Goal: Task Accomplishment & Management: Manage account settings

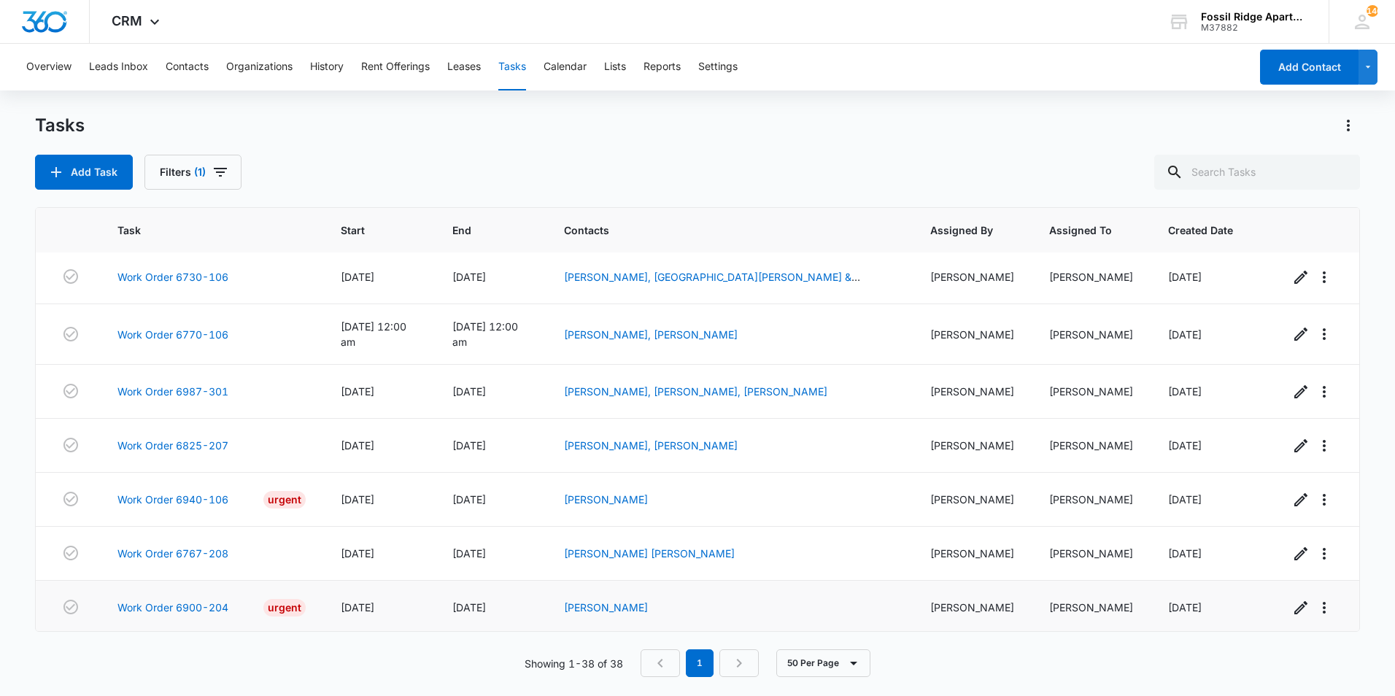
scroll to position [1758, 0]
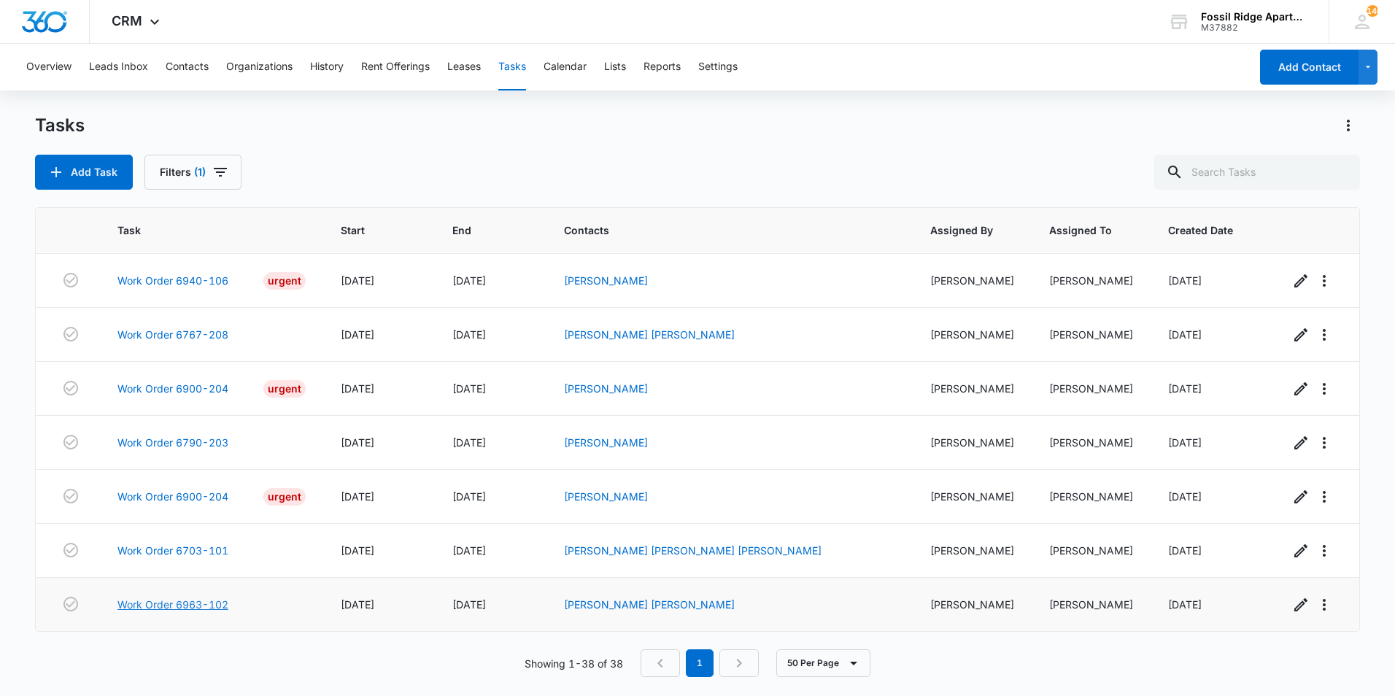
click at [200, 603] on link "Work Order 6963-102" at bounding box center [172, 604] width 111 height 15
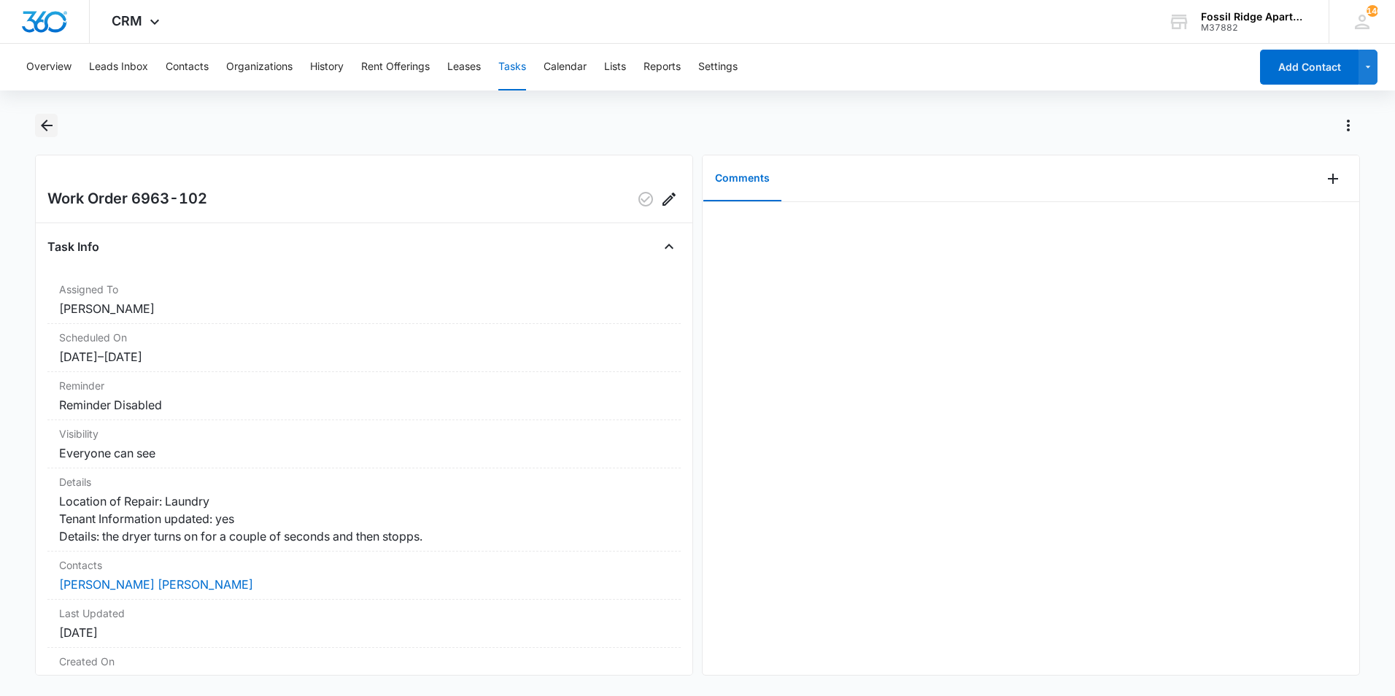
click at [47, 124] on icon "Back" at bounding box center [47, 126] width 18 height 18
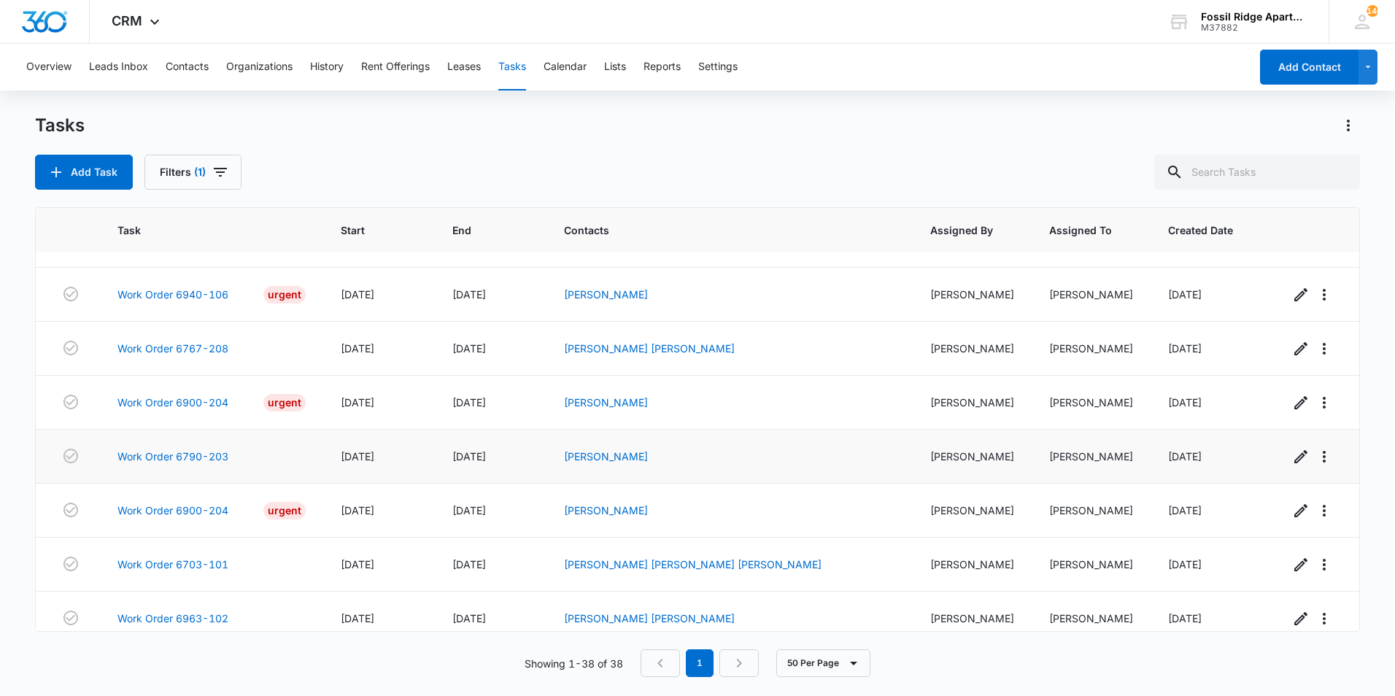
scroll to position [1758, 0]
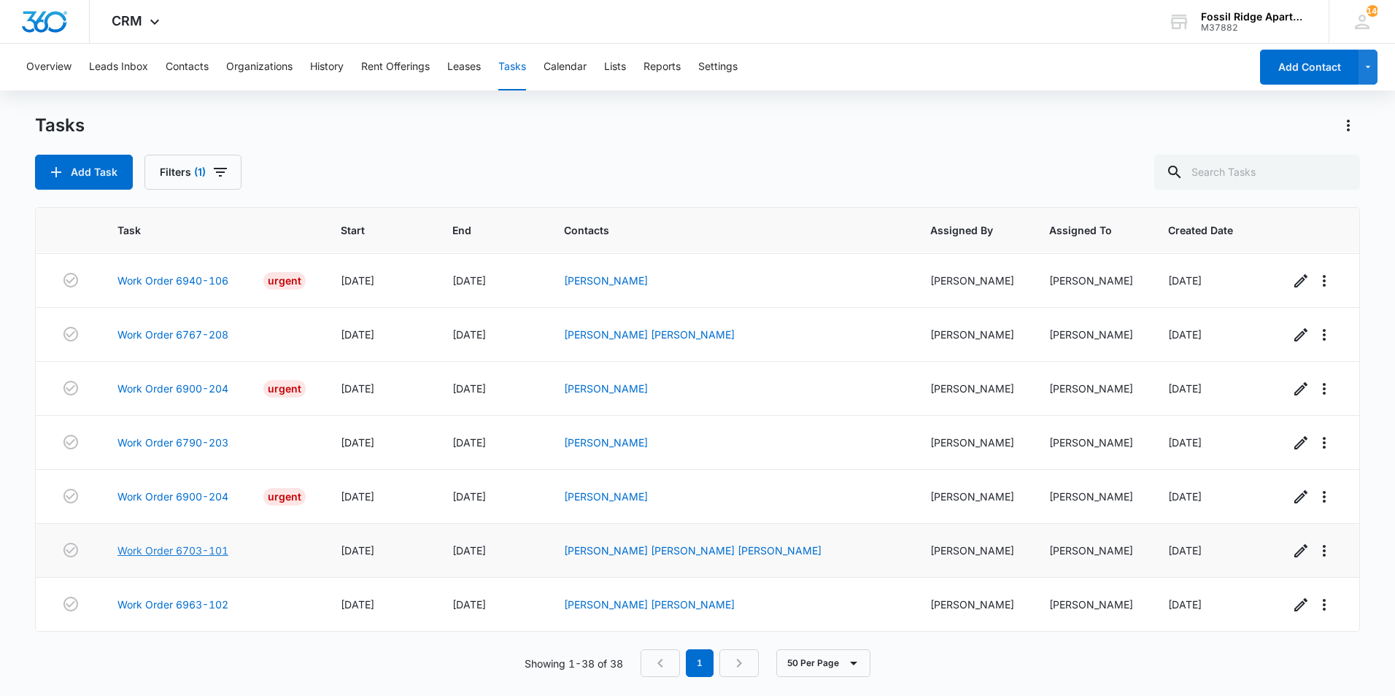
click at [204, 543] on link "Work Order 6703-101" at bounding box center [172, 550] width 111 height 15
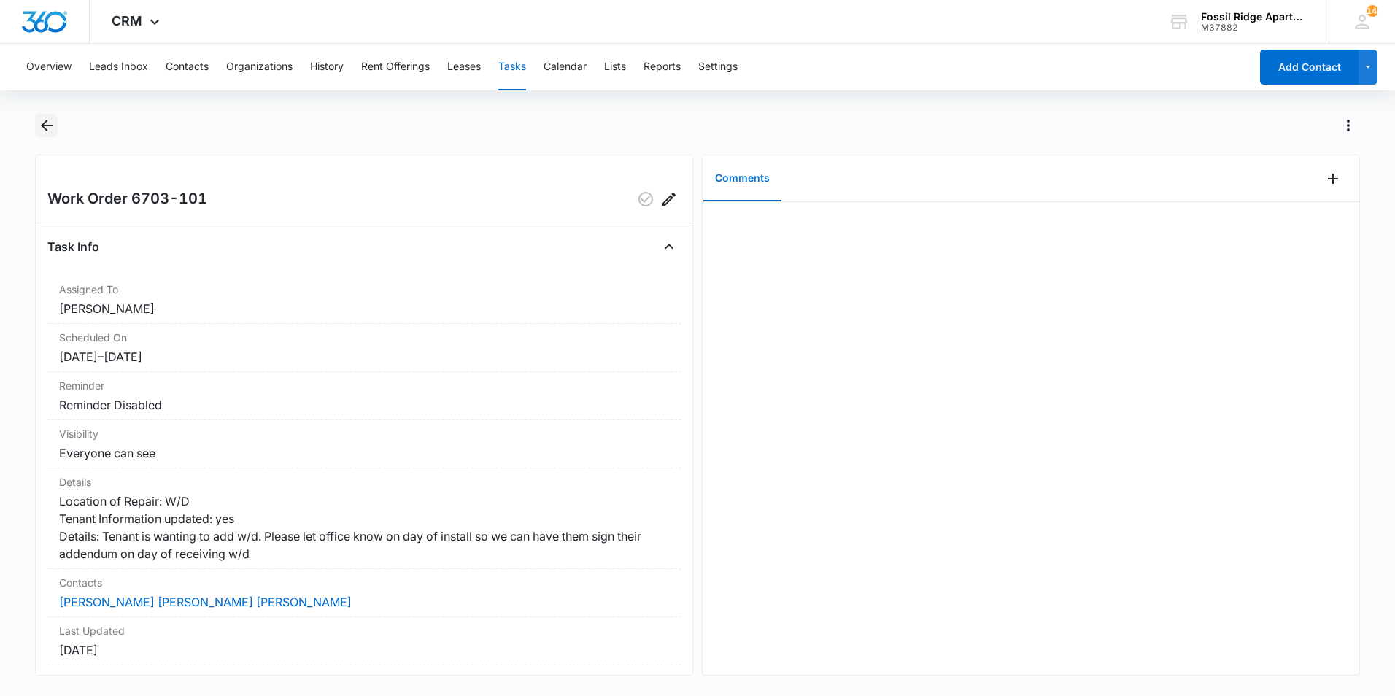
click at [36, 127] on button "Back" at bounding box center [46, 125] width 23 height 23
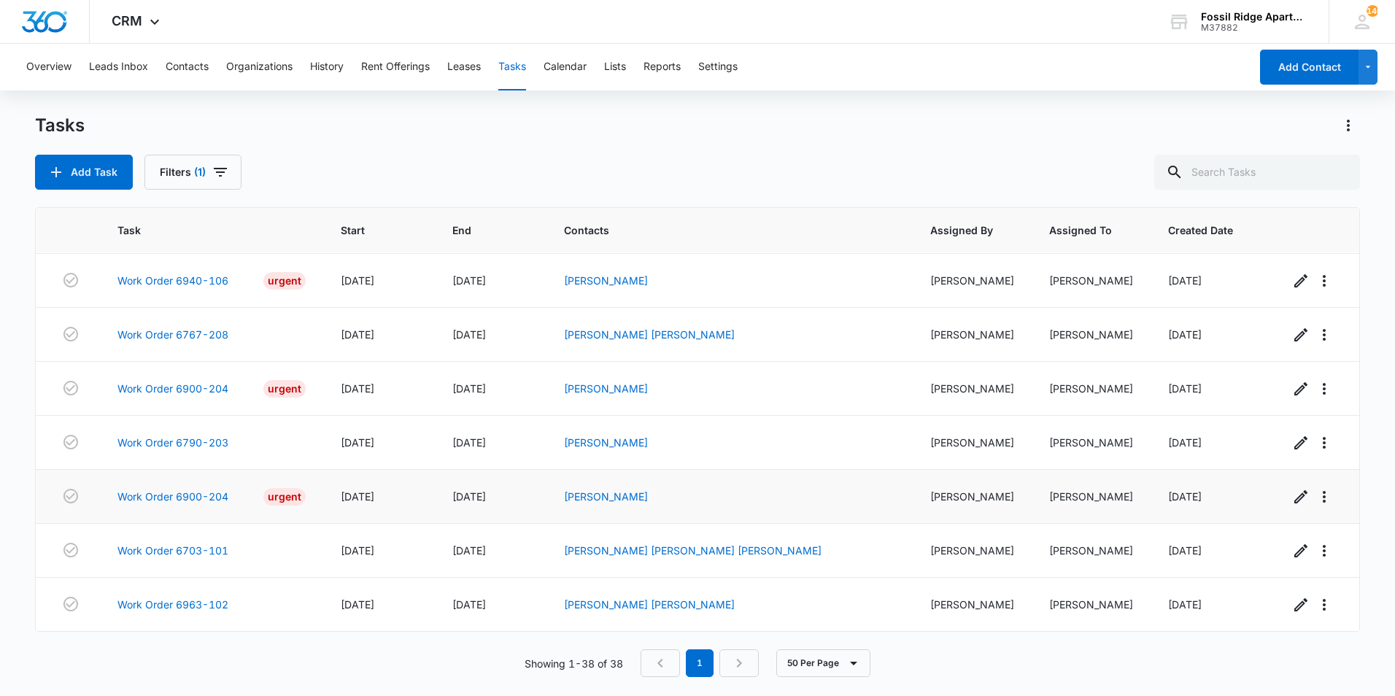
scroll to position [1758, 0]
click at [201, 489] on link "Work Order 6900-204" at bounding box center [172, 496] width 111 height 15
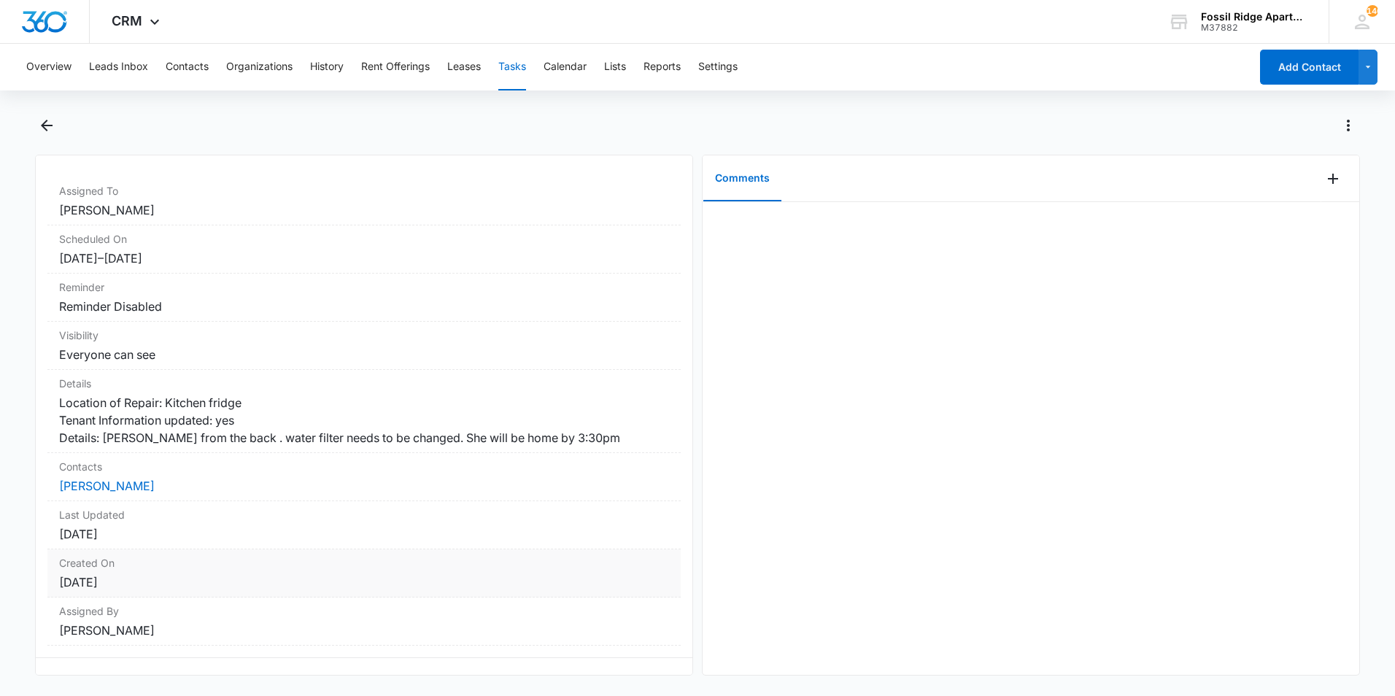
scroll to position [157, 0]
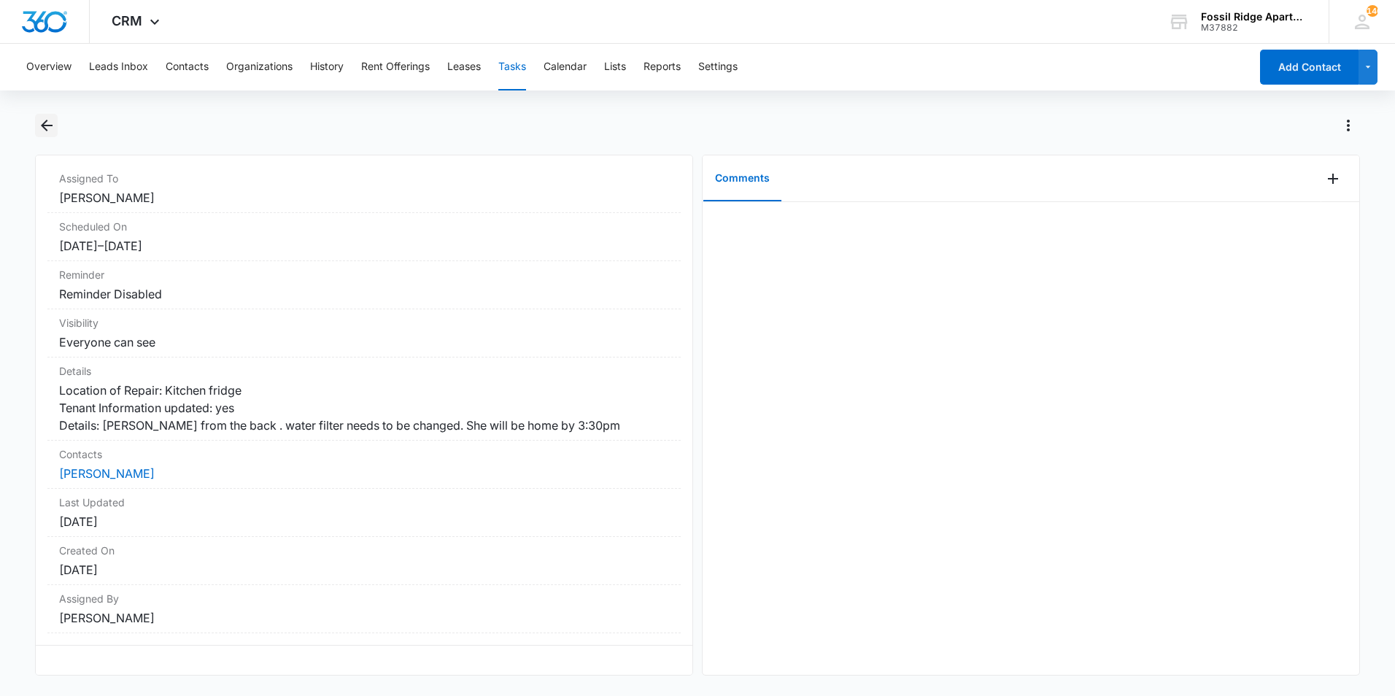
click at [51, 125] on icon "Back" at bounding box center [47, 126] width 12 height 12
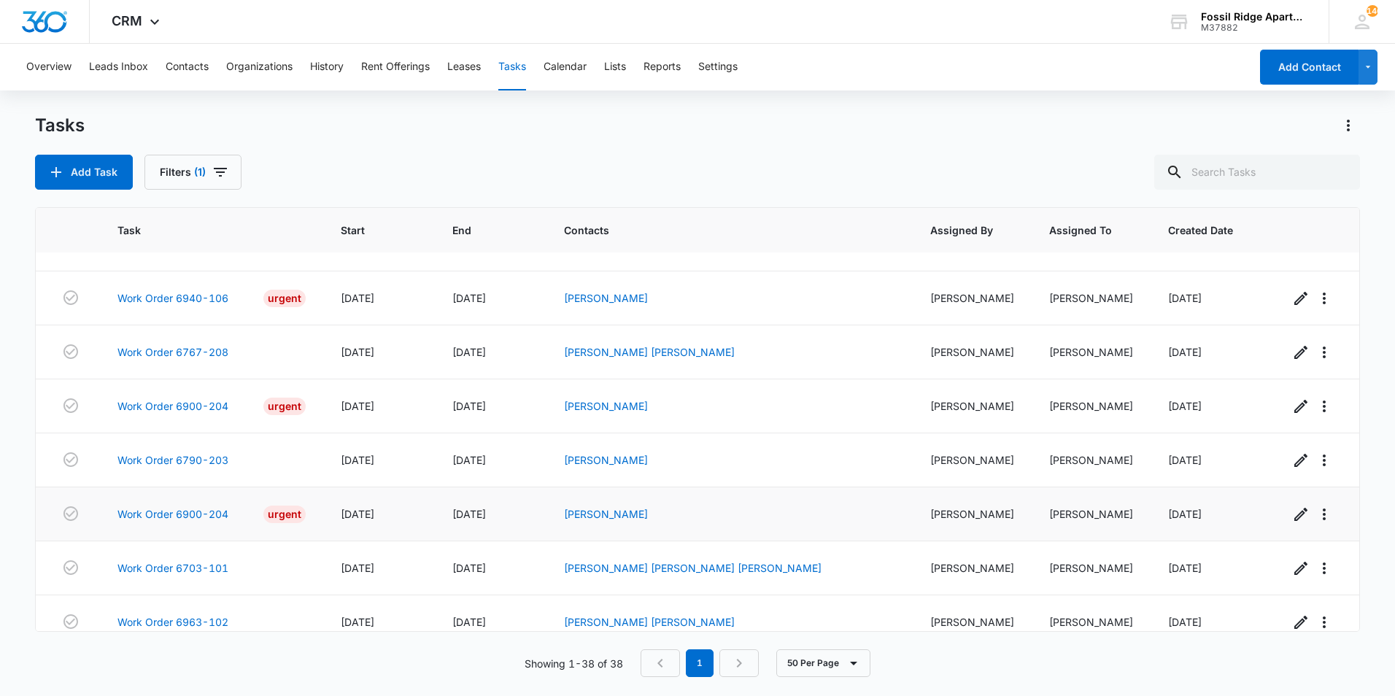
scroll to position [1758, 0]
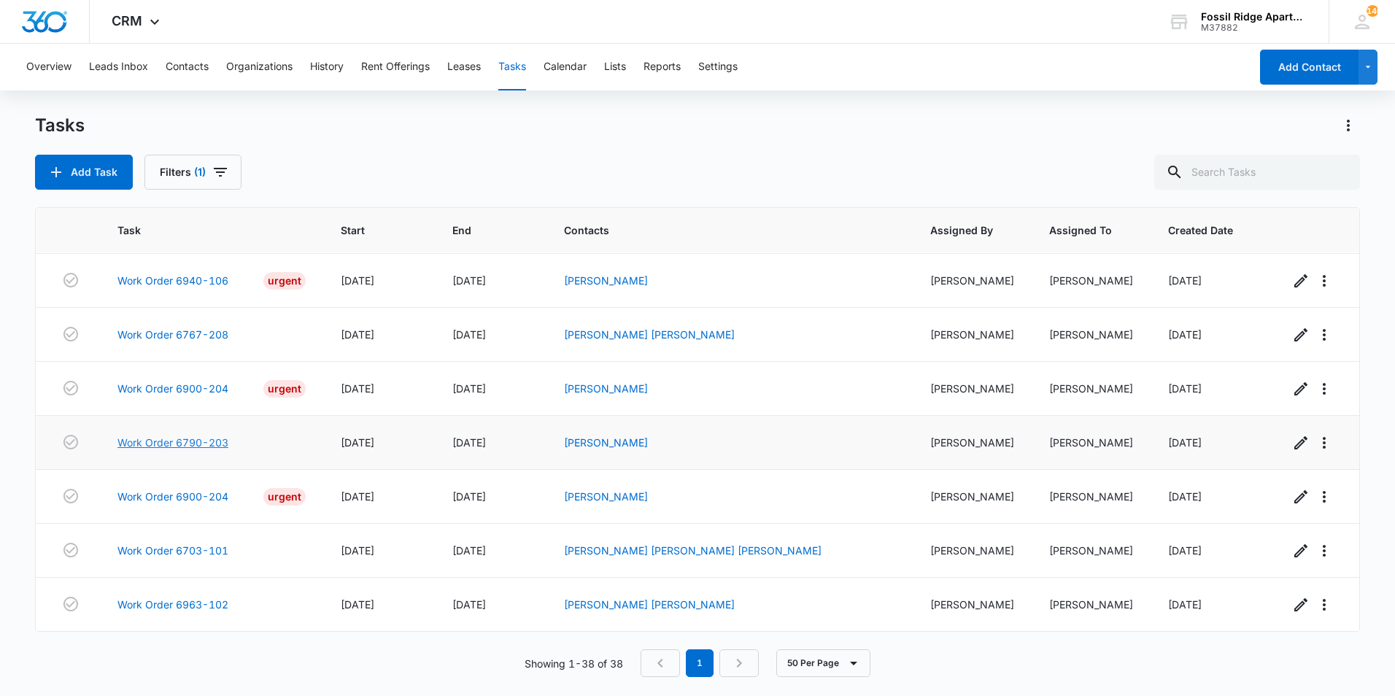
click at [214, 435] on link "Work Order 6790-203" at bounding box center [172, 442] width 111 height 15
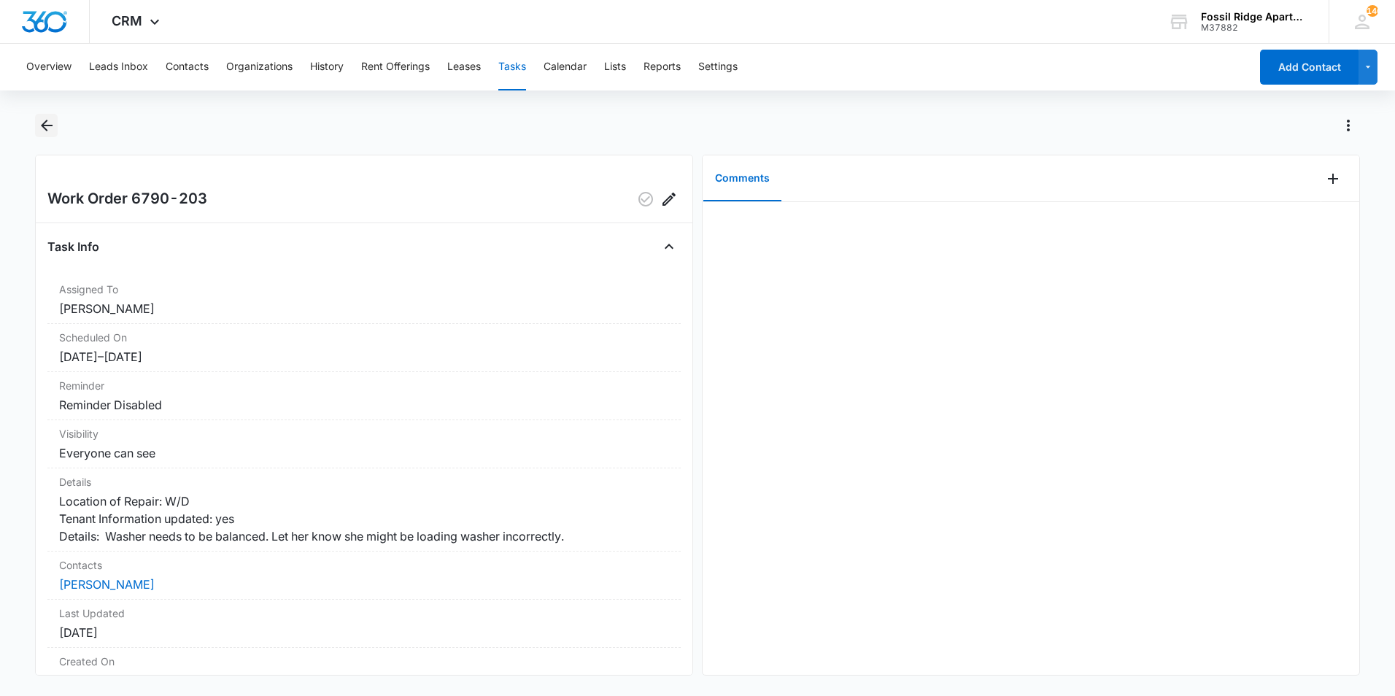
click at [41, 122] on icon "Back" at bounding box center [47, 126] width 18 height 18
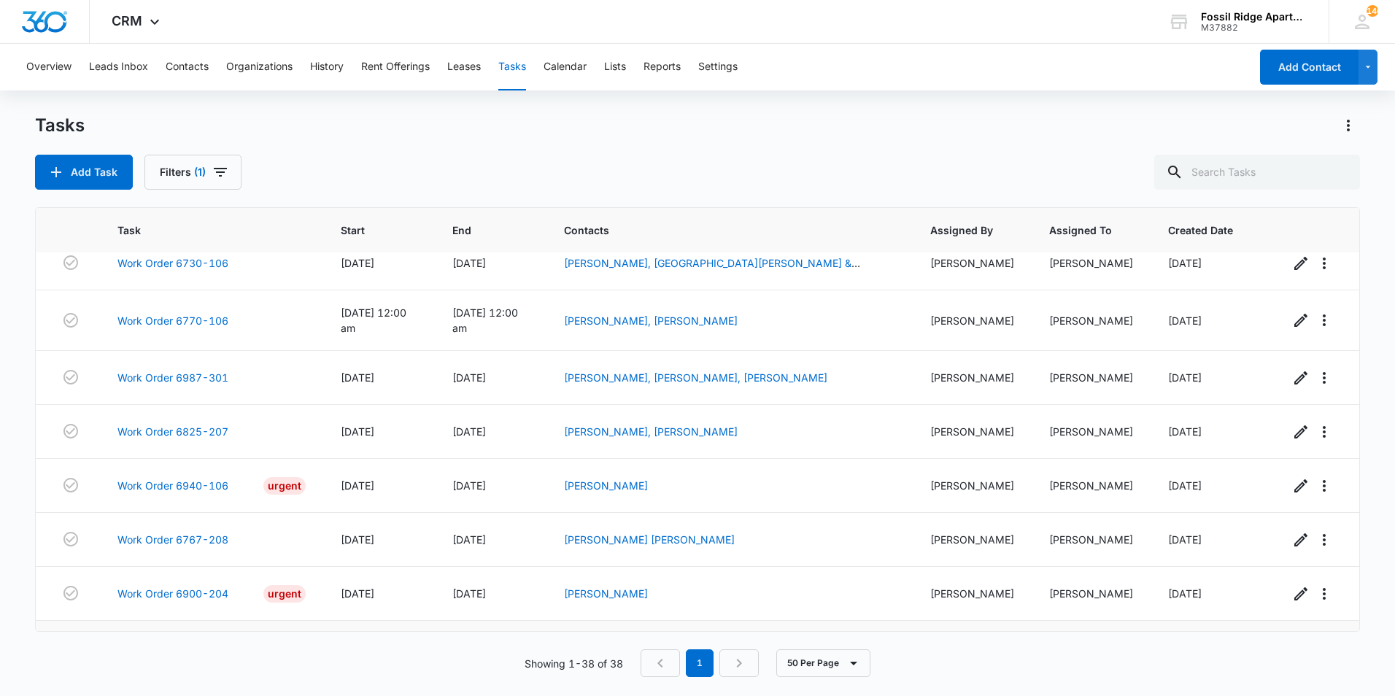
scroll to position [1758, 0]
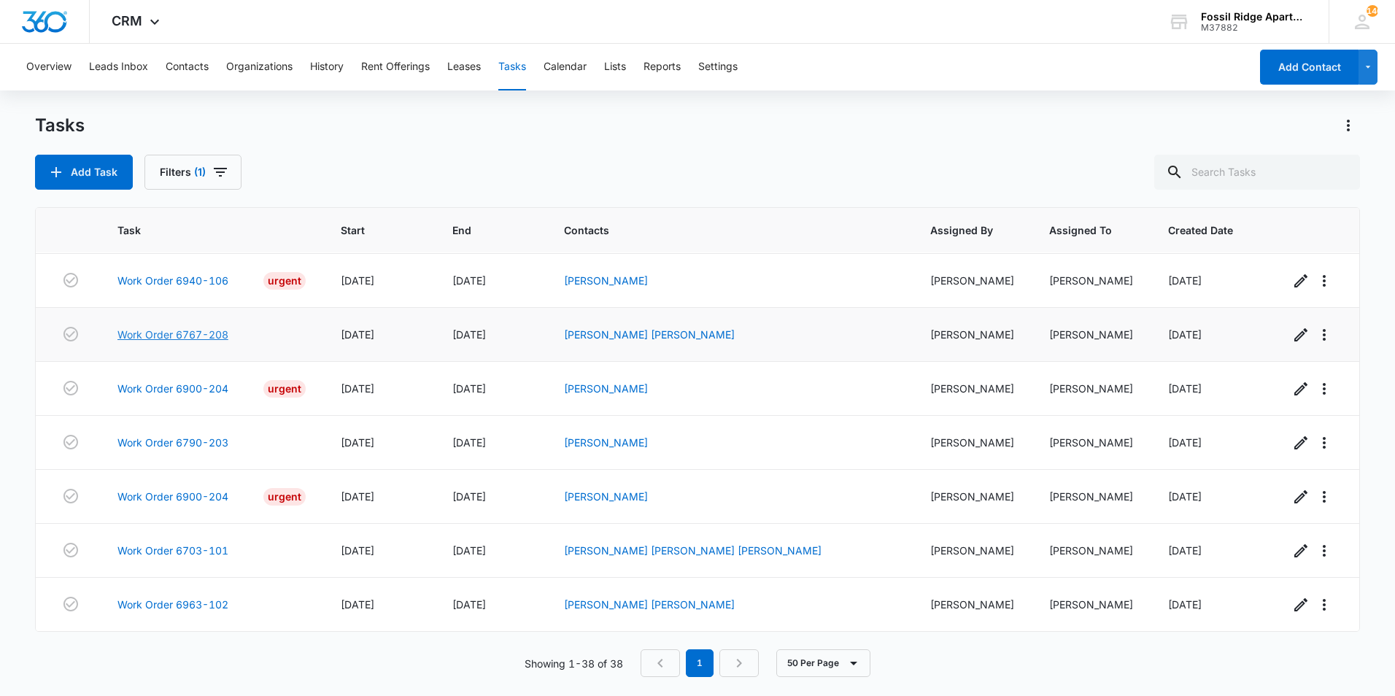
click at [209, 327] on link "Work Order 6767-208" at bounding box center [172, 334] width 111 height 15
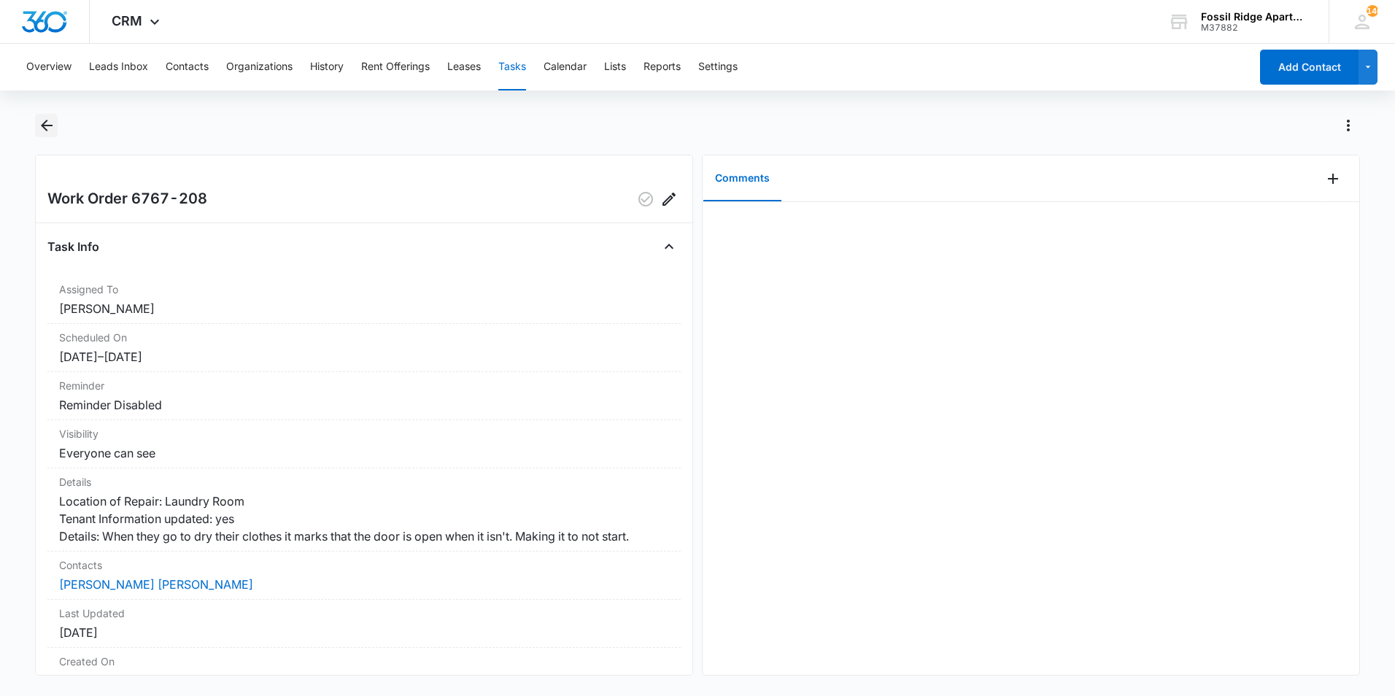
click at [48, 120] on icon "Back" at bounding box center [47, 126] width 18 height 18
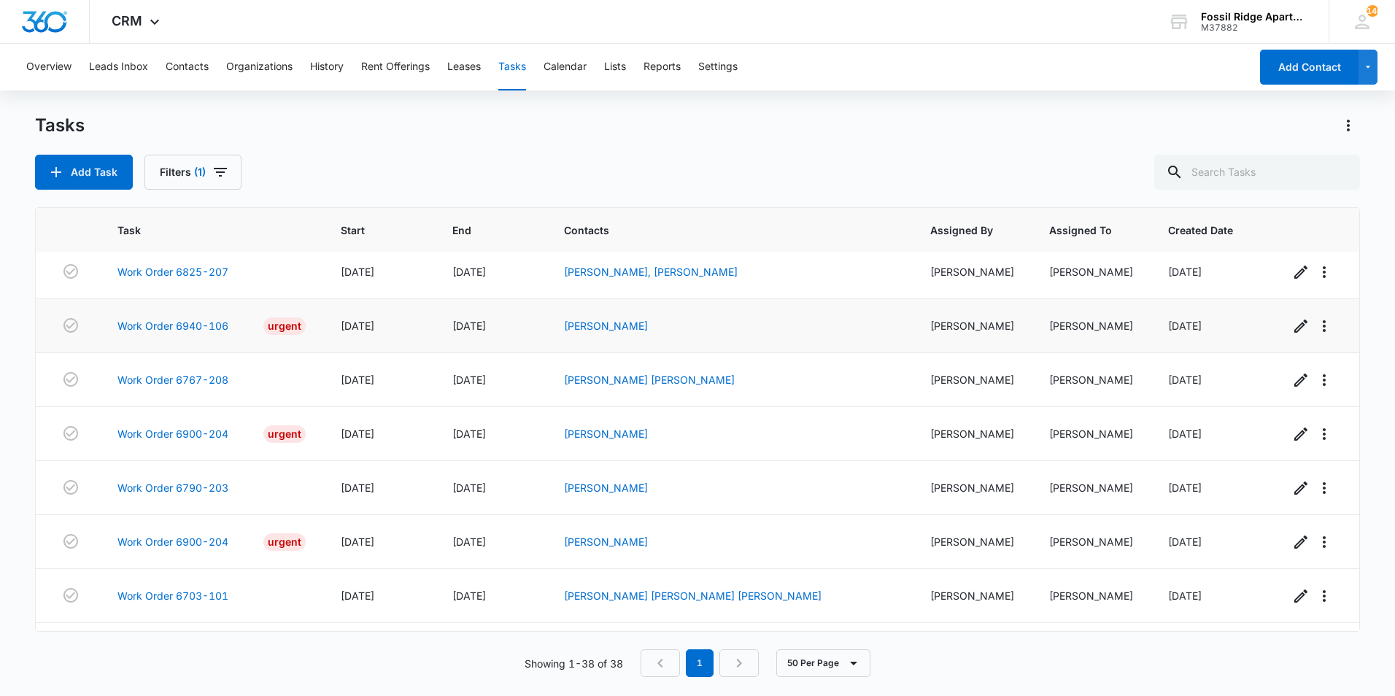
scroll to position [1612, 0]
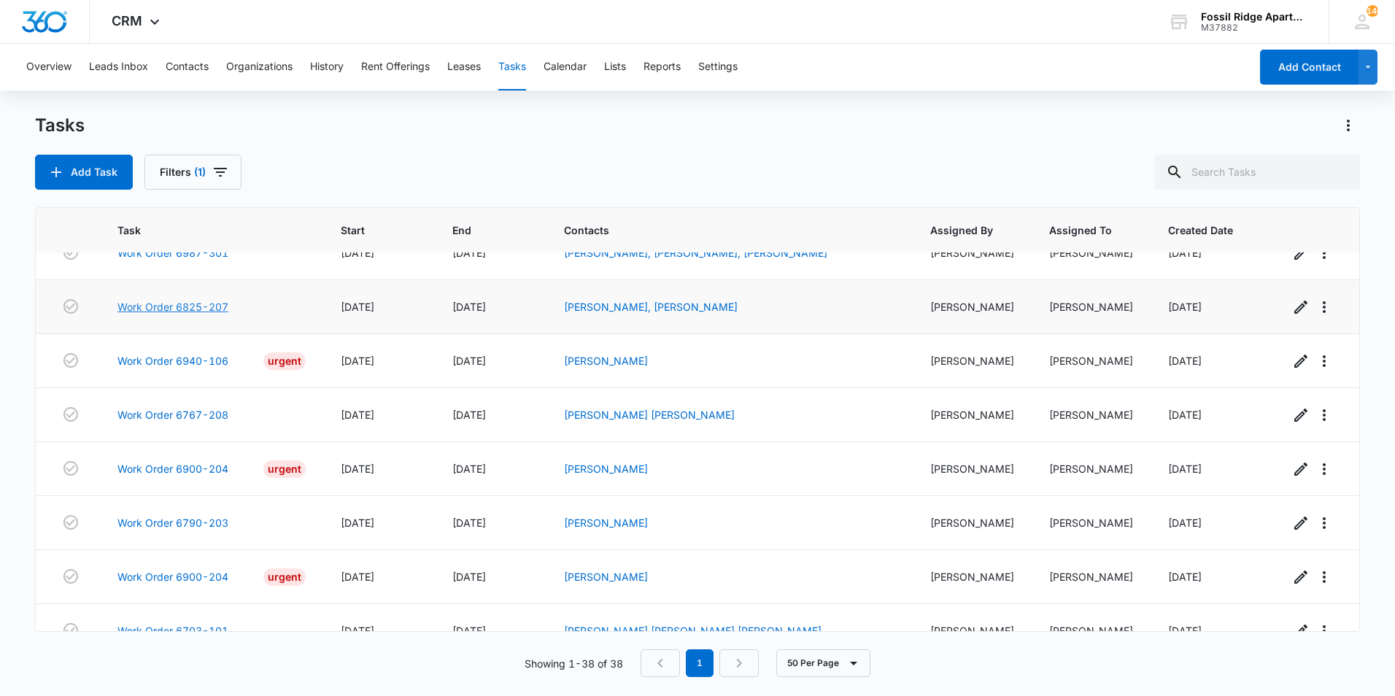
click at [222, 314] on link "Work Order 6825-207" at bounding box center [172, 306] width 111 height 15
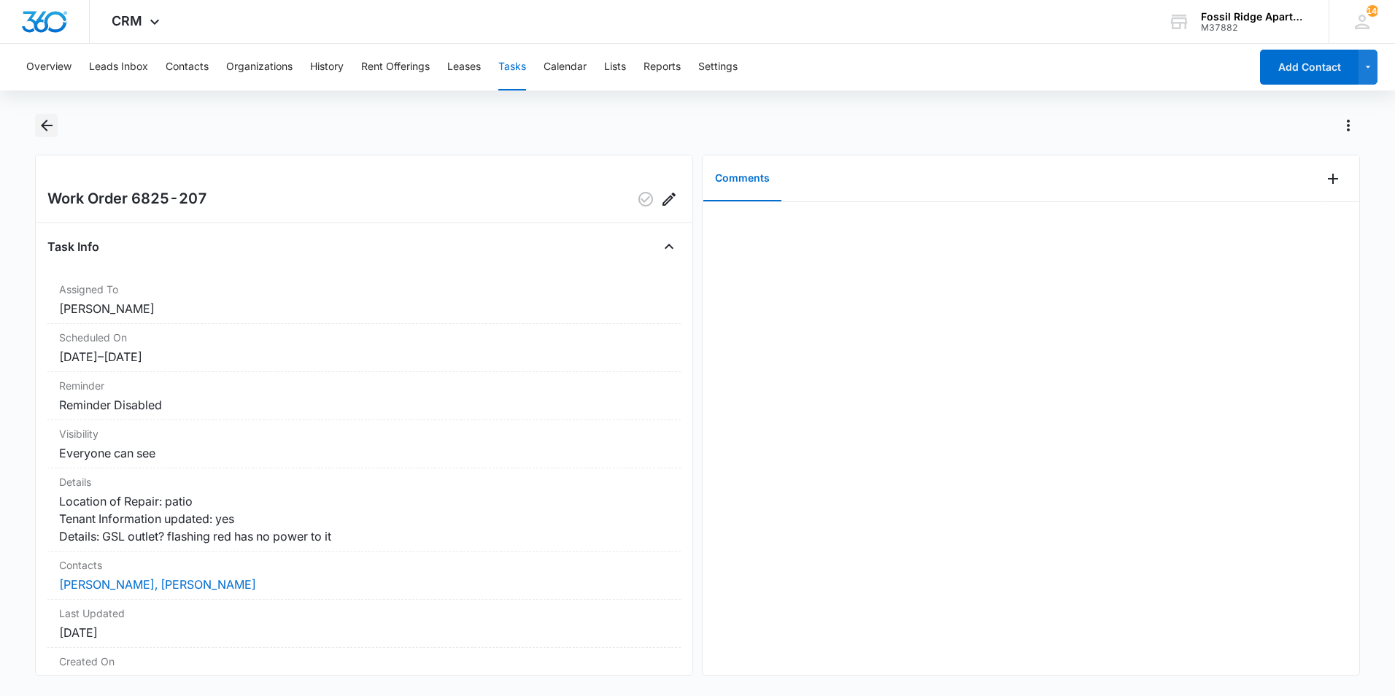
click at [49, 131] on icon "Back" at bounding box center [47, 126] width 18 height 18
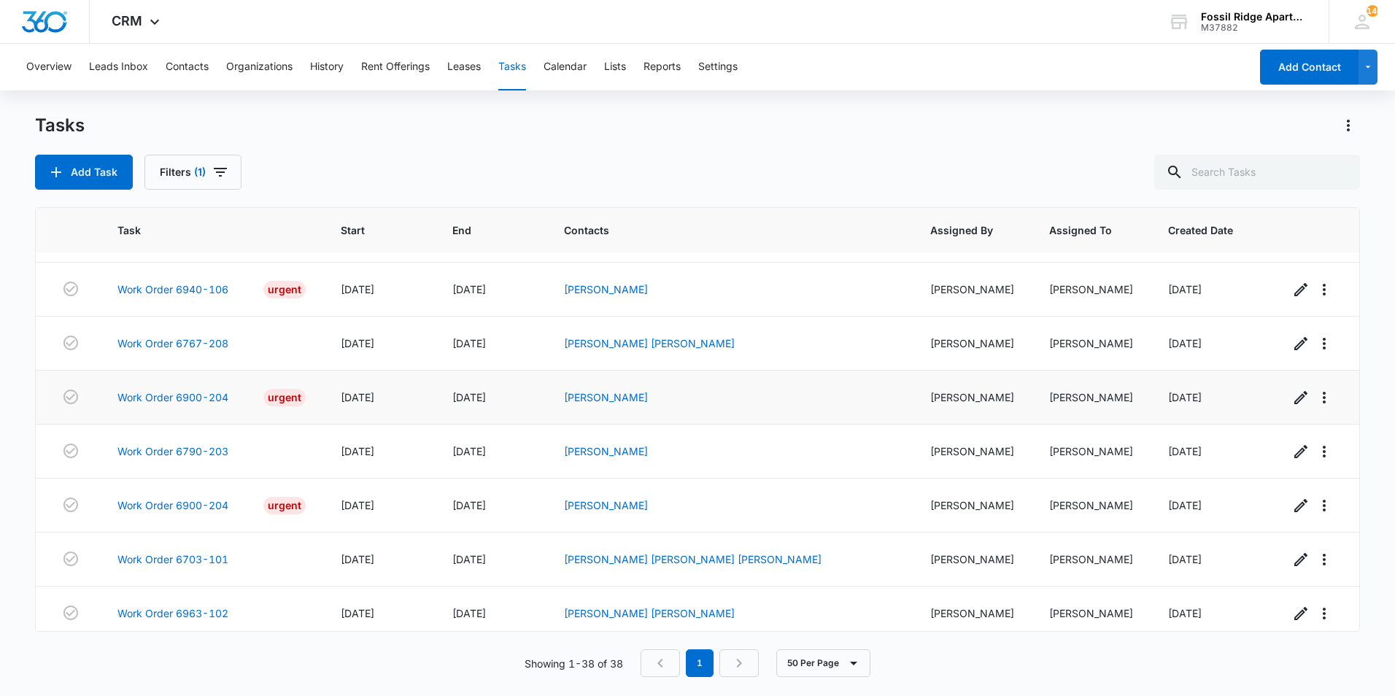
scroll to position [1612, 0]
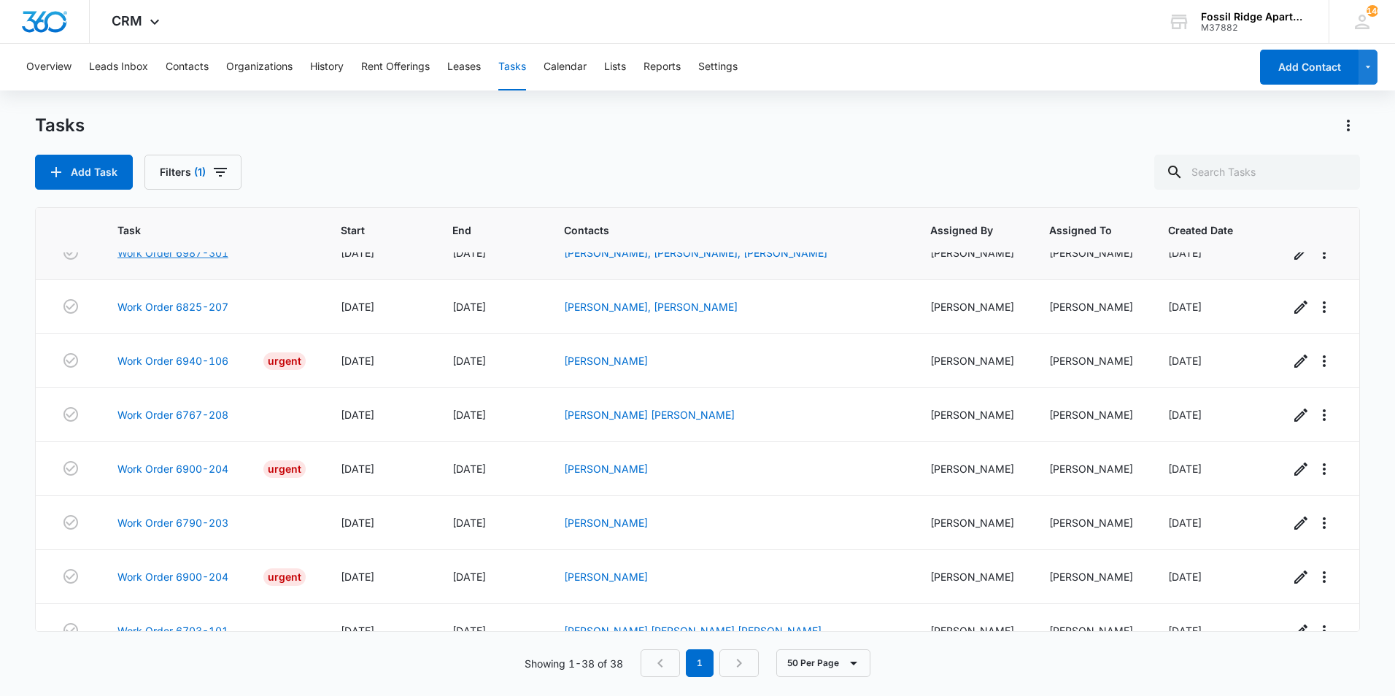
click at [217, 260] on link "Work Order 6987-301" at bounding box center [172, 252] width 111 height 15
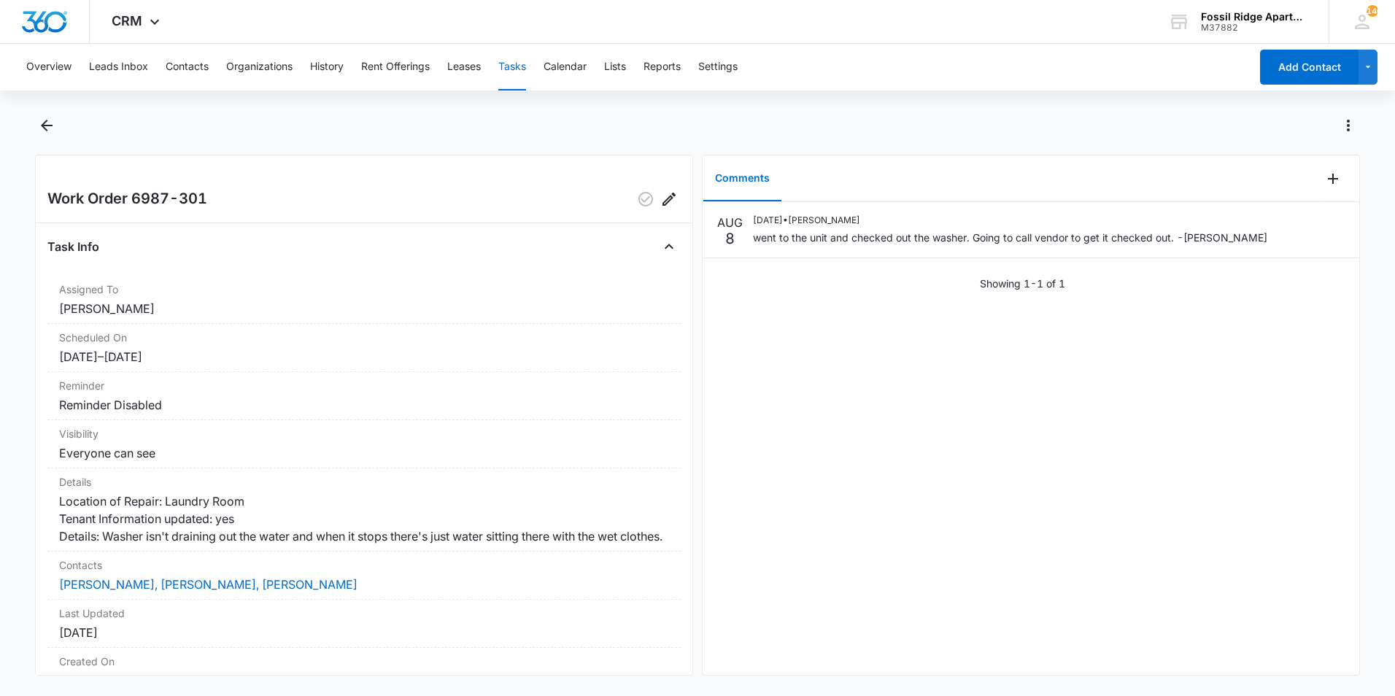
click at [59, 127] on div at bounding box center [697, 134] width 1325 height 41
click at [56, 129] on button "Back" at bounding box center [46, 125] width 23 height 23
